Goal: Find specific page/section: Find specific page/section

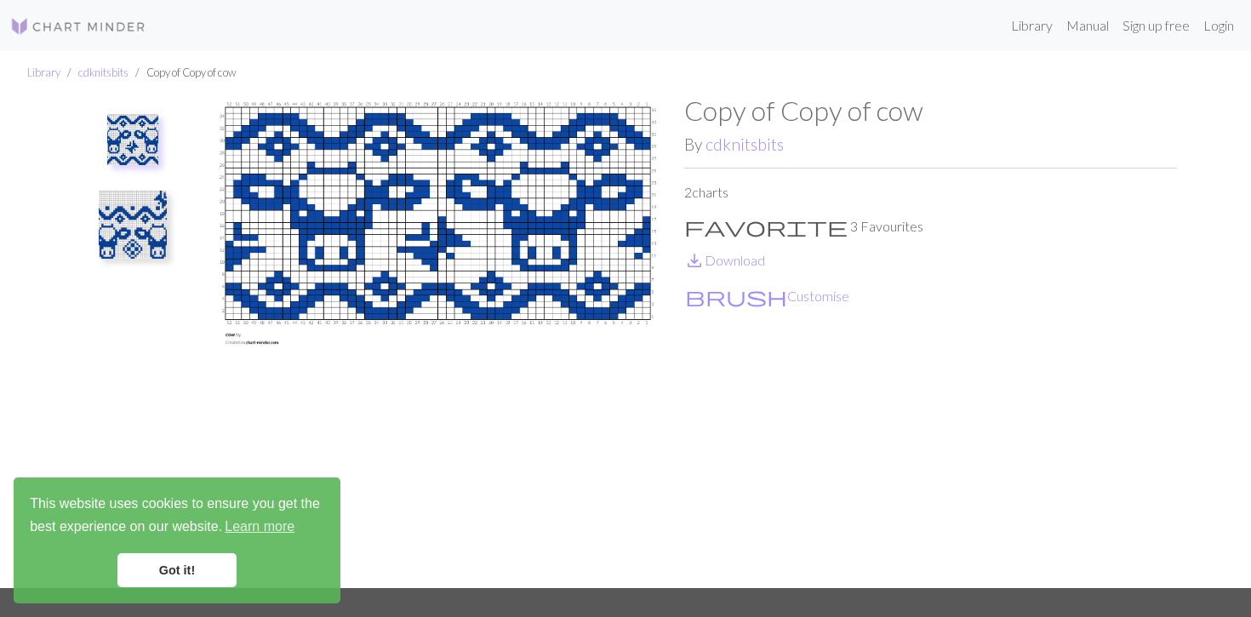
click at [146, 215] on img at bounding box center [133, 225] width 68 height 68
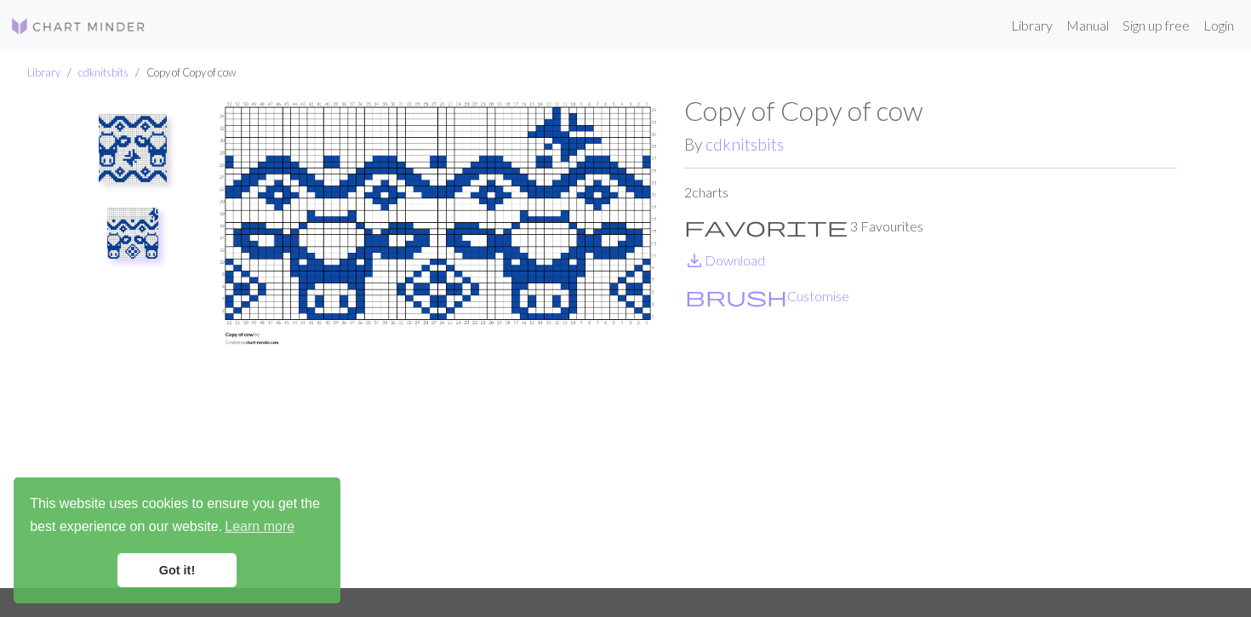
click at [146, 153] on img at bounding box center [133, 148] width 68 height 68
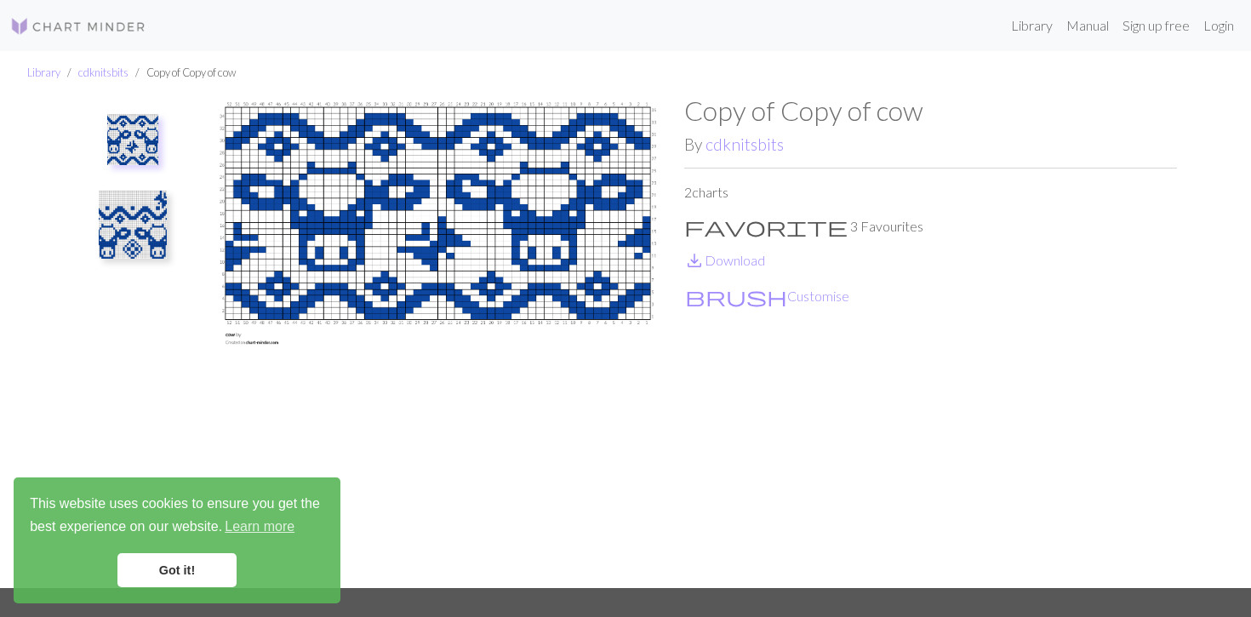
click at [727, 155] on div "Copy of Copy of cow By cdknitsbits 2 charts favorite 3 Favourites save_alt Down…" at bounding box center [930, 341] width 493 height 494
click at [727, 153] on link "cdknitsbits" at bounding box center [745, 144] width 78 height 20
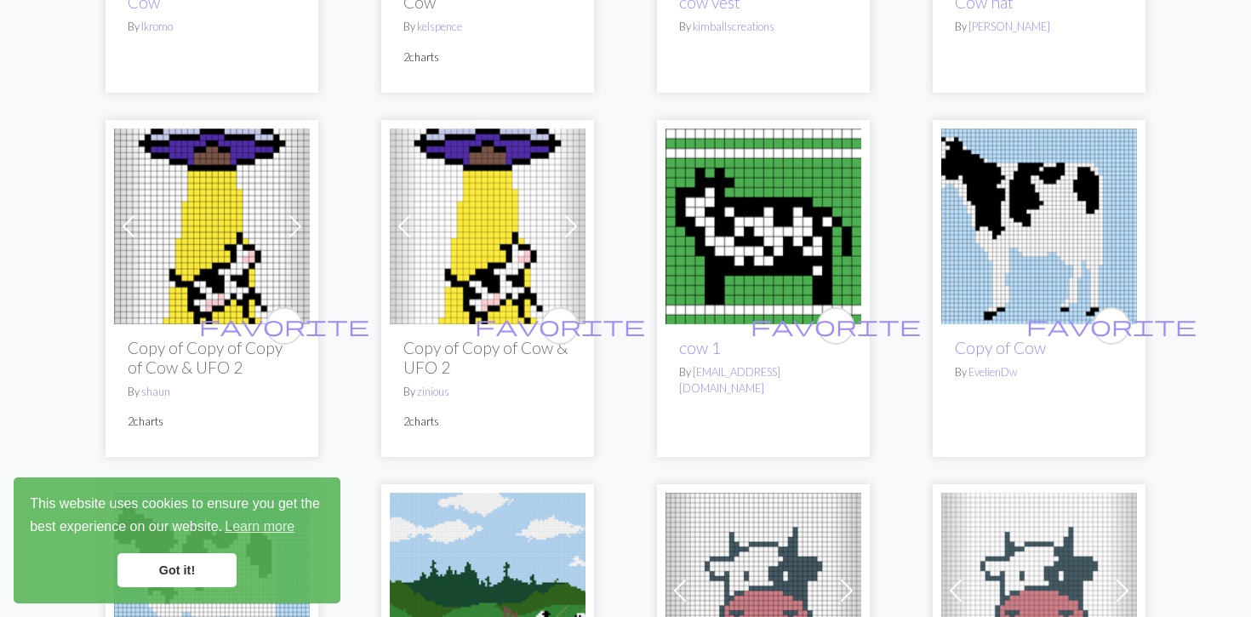
scroll to position [2676, 0]
